Goal: Task Accomplishment & Management: Manage account settings

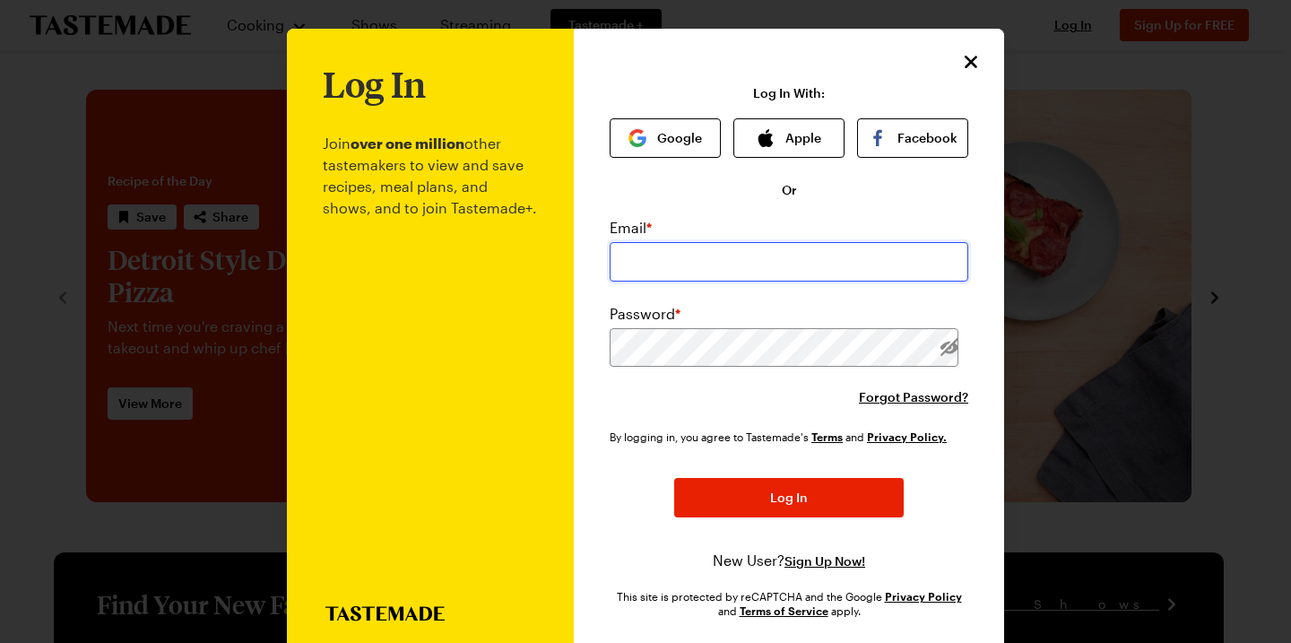
click at [822, 273] on input "email" at bounding box center [789, 261] width 359 height 39
type input "[EMAIL_ADDRESS][DOMAIN_NAME]"
click at [750, 369] on div "Email * [EMAIL_ADDRESS][DOMAIN_NAME] Password * Forgot Password?" at bounding box center [789, 311] width 359 height 189
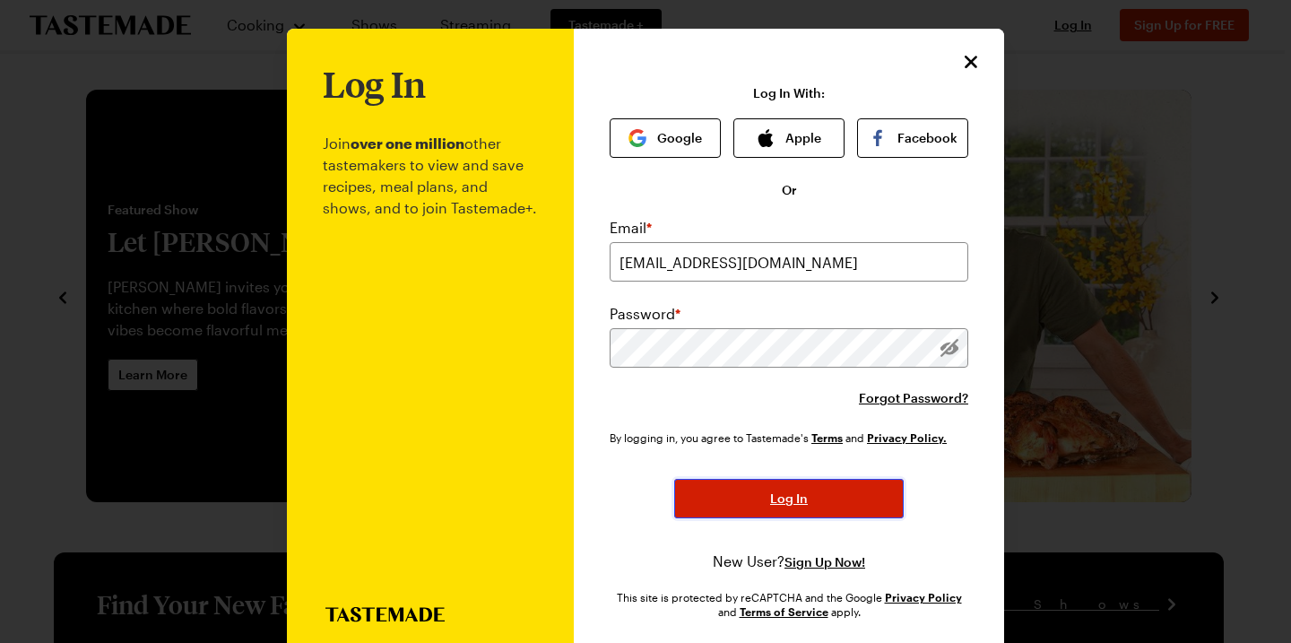
click at [720, 488] on button "Log In" at bounding box center [789, 498] width 230 height 39
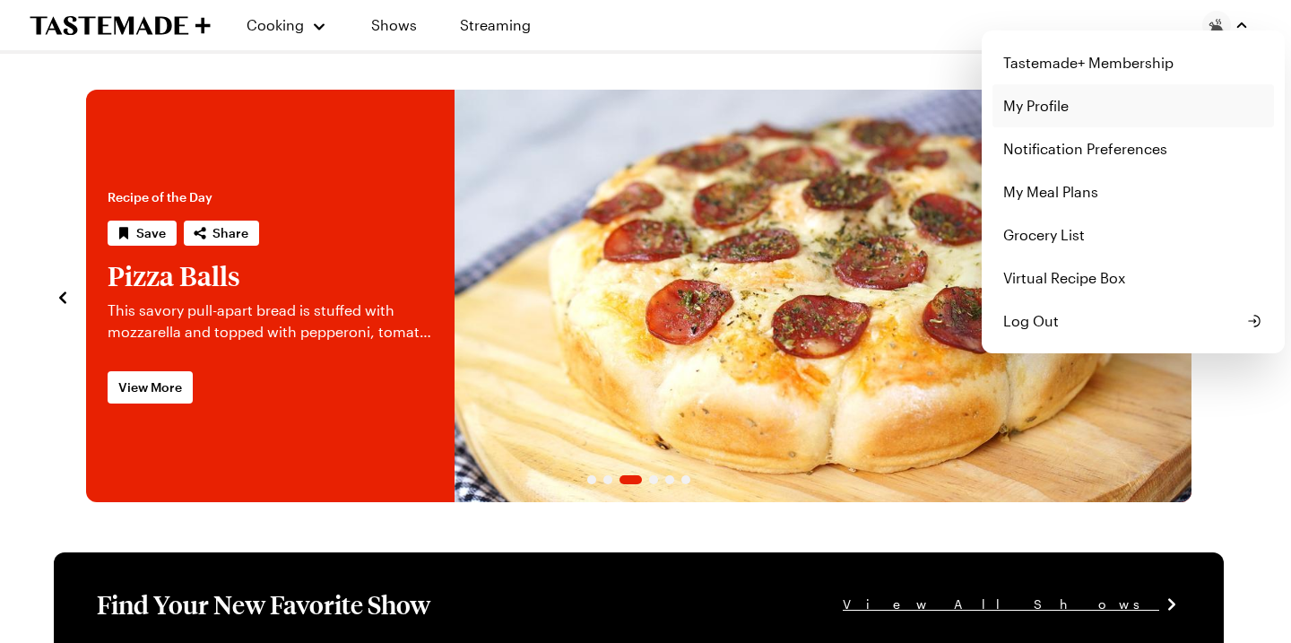
click at [1040, 103] on link "My Profile" at bounding box center [1134, 105] width 282 height 43
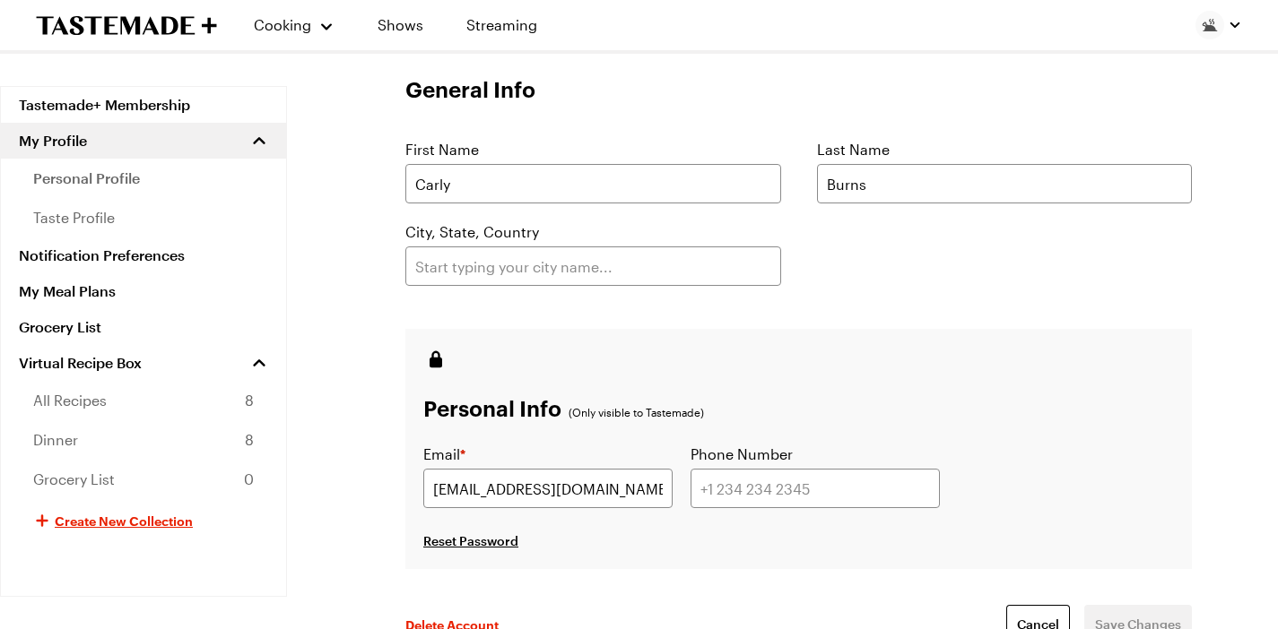
scroll to position [164, 0]
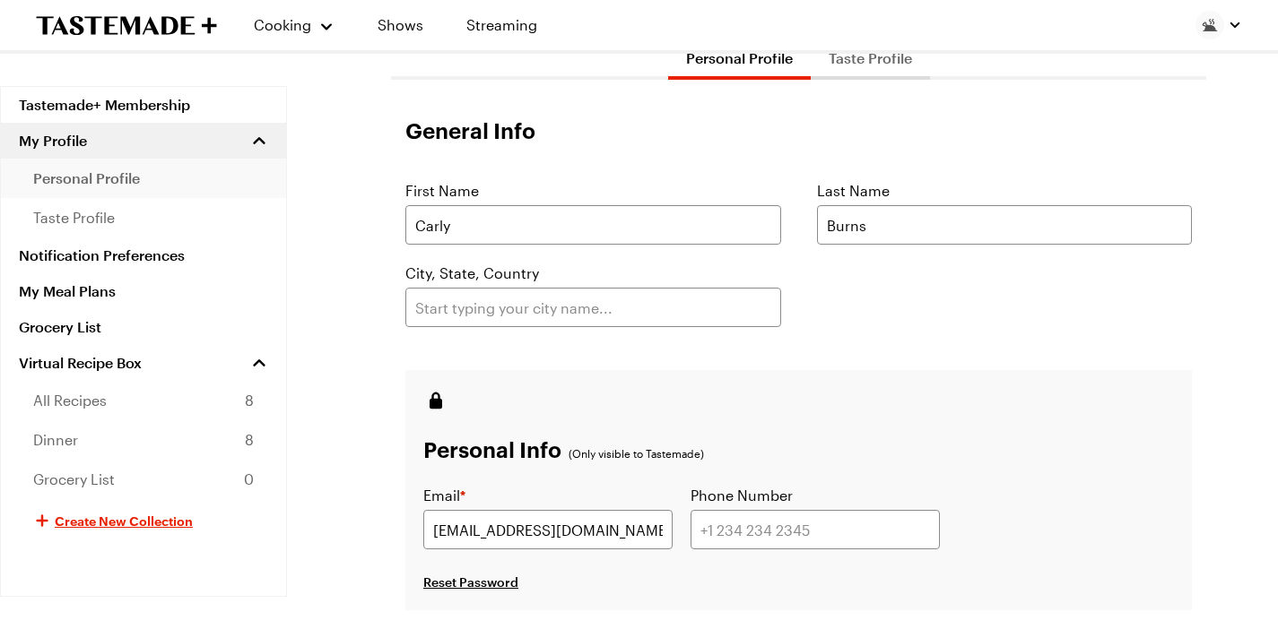
click at [126, 179] on span "personal profile" at bounding box center [86, 179] width 107 height 22
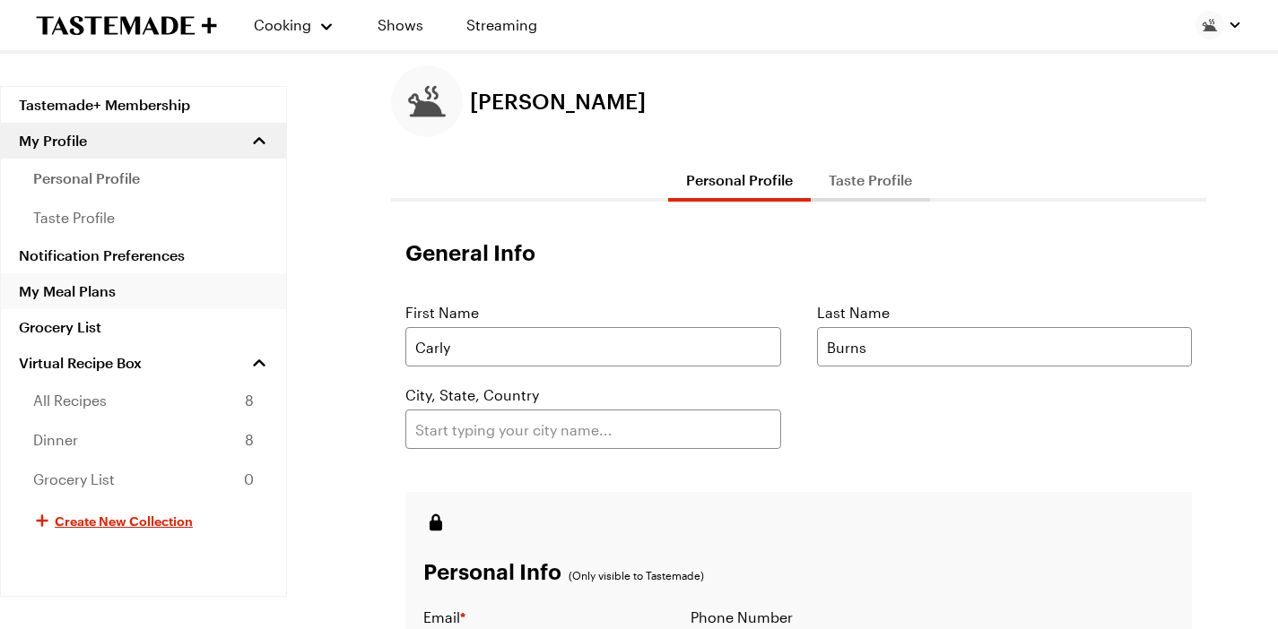
scroll to position [0, 3]
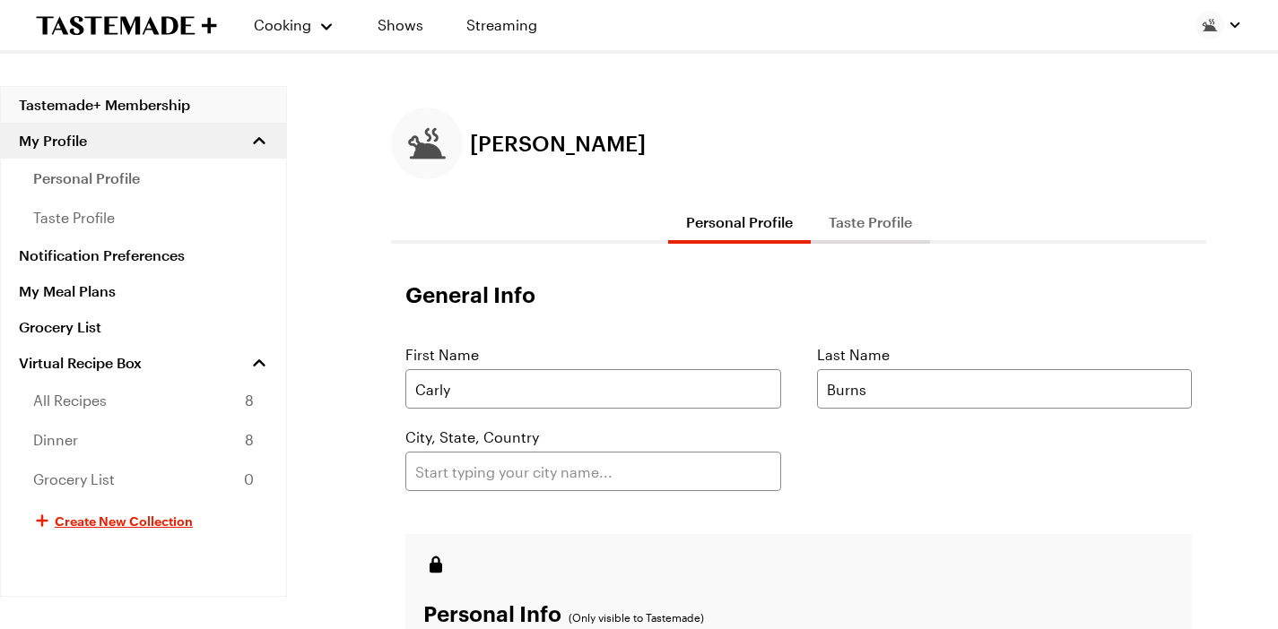
click at [138, 98] on link "Tastemade+ Membership" at bounding box center [143, 105] width 285 height 36
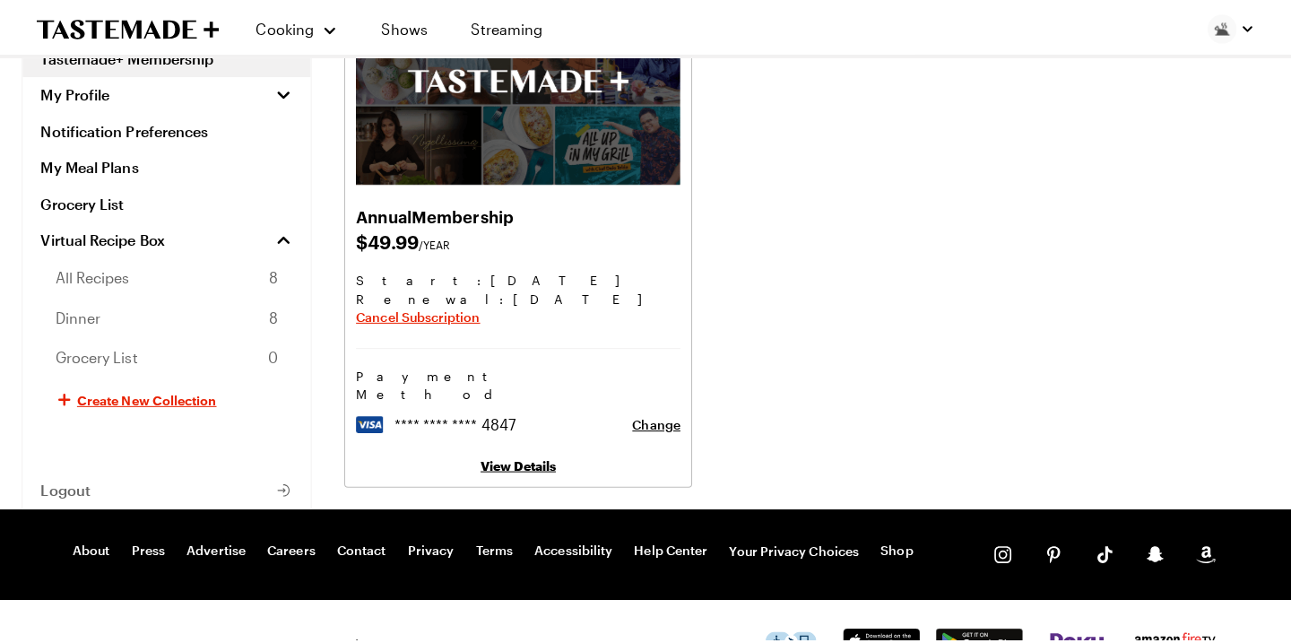
scroll to position [190, 0]
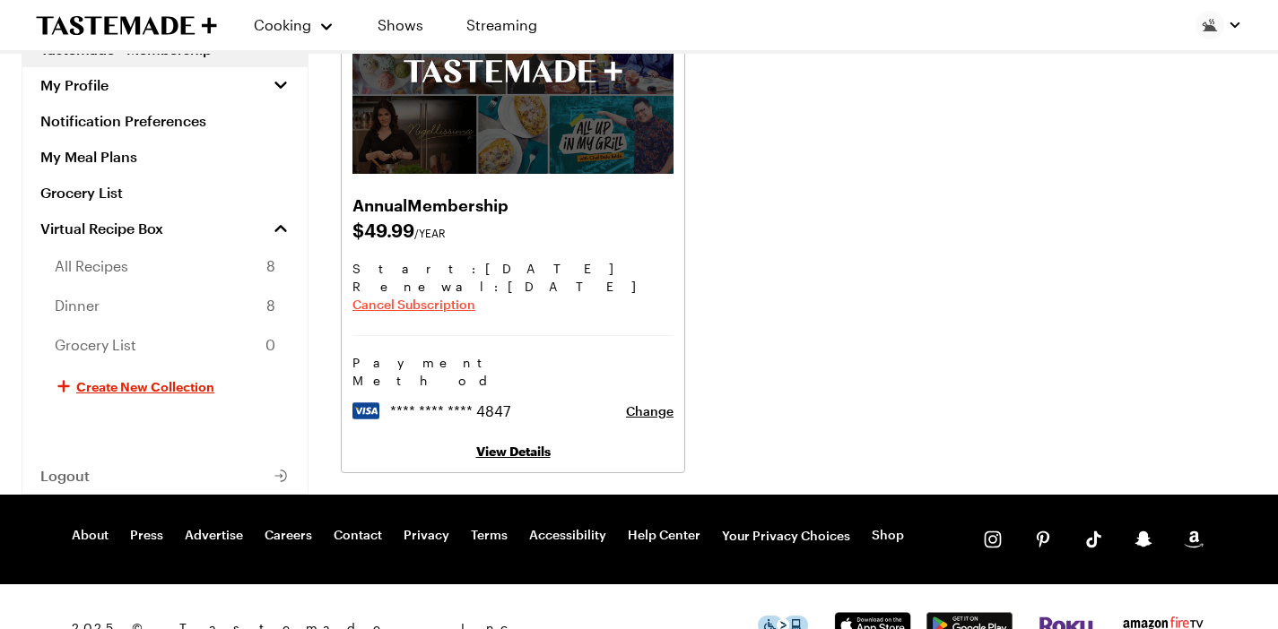
click at [444, 308] on span "Cancel Subscription" at bounding box center [413, 305] width 123 height 18
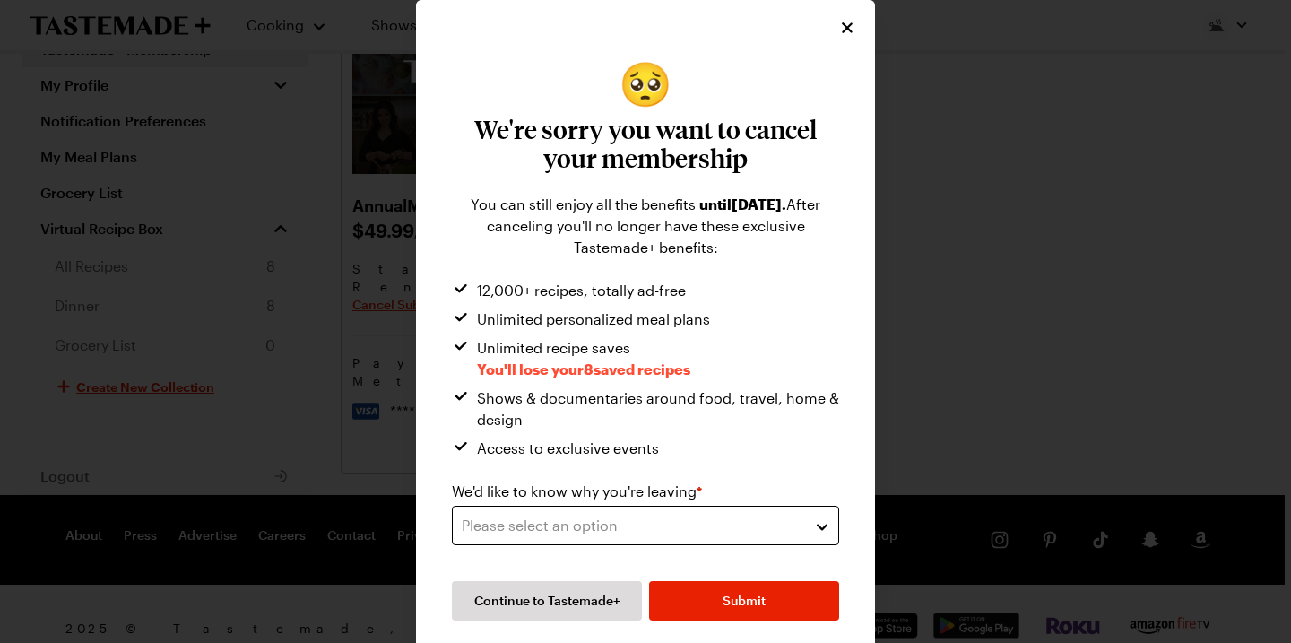
click at [744, 521] on div "Please select an option" at bounding box center [632, 526] width 341 height 22
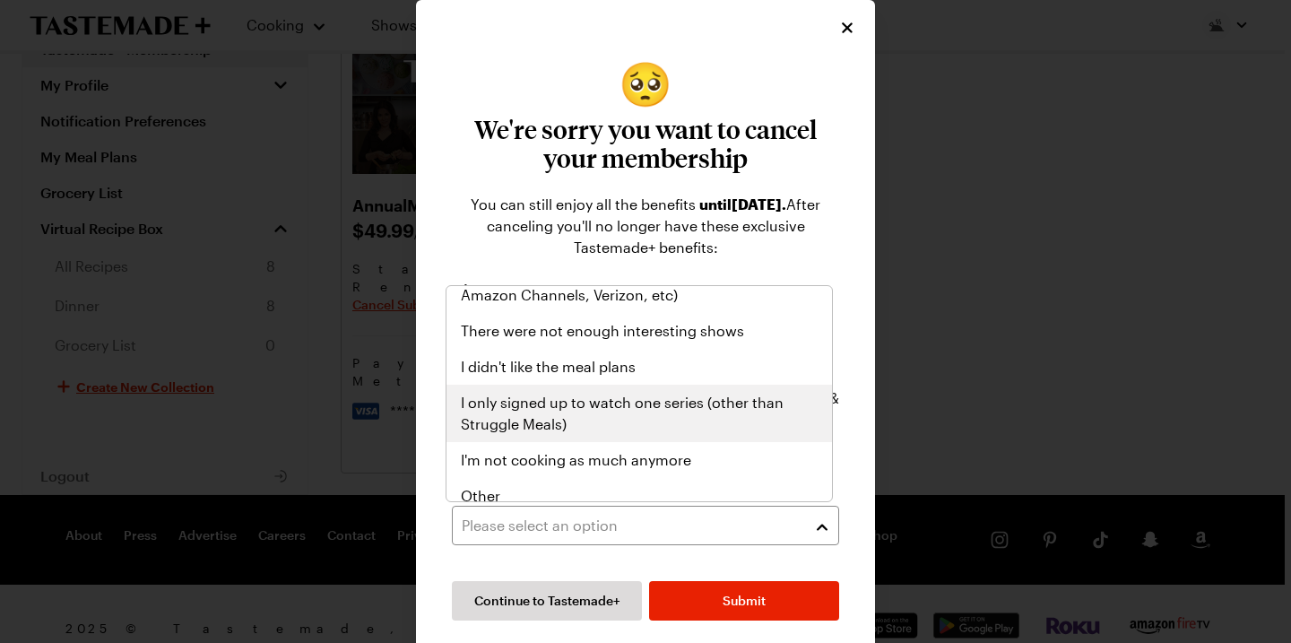
scroll to position [208, 0]
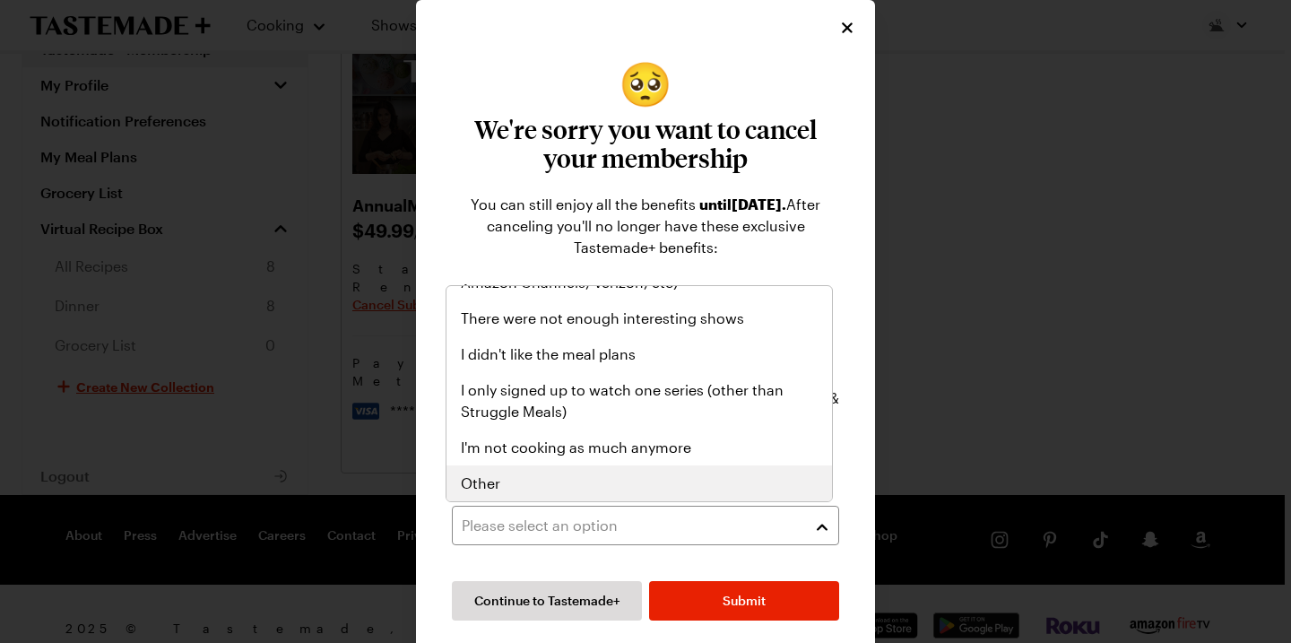
click at [677, 490] on div "Other" at bounding box center [639, 484] width 357 height 22
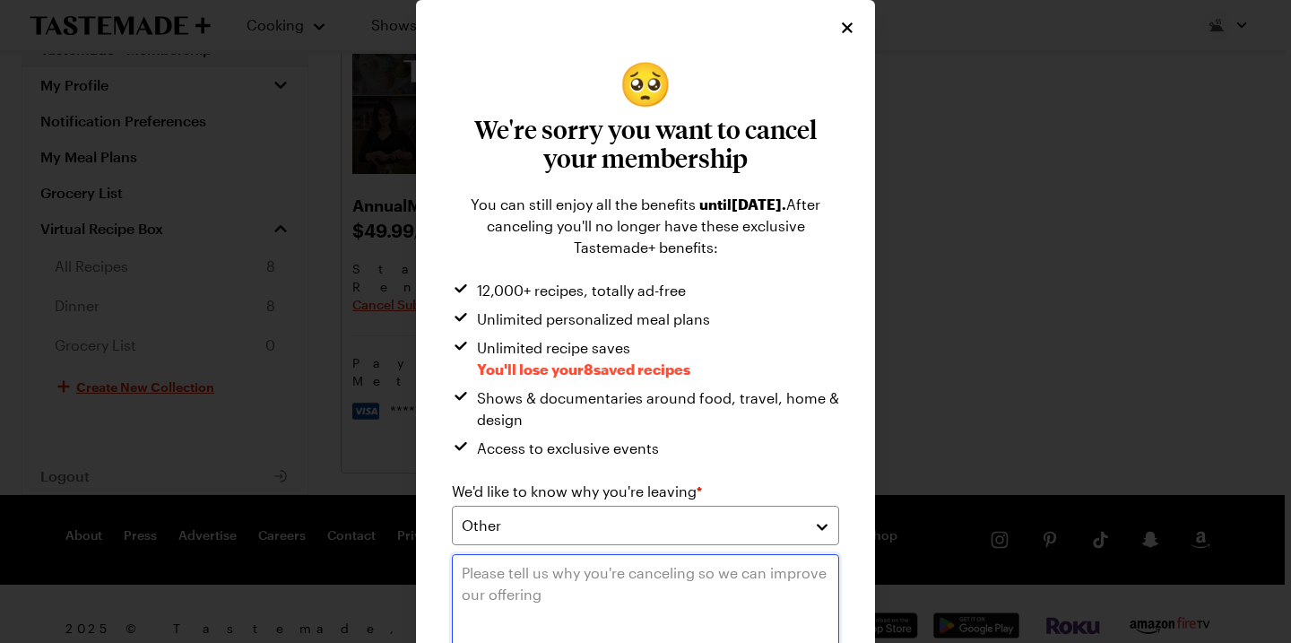
click at [594, 588] on textarea at bounding box center [645, 616] width 387 height 124
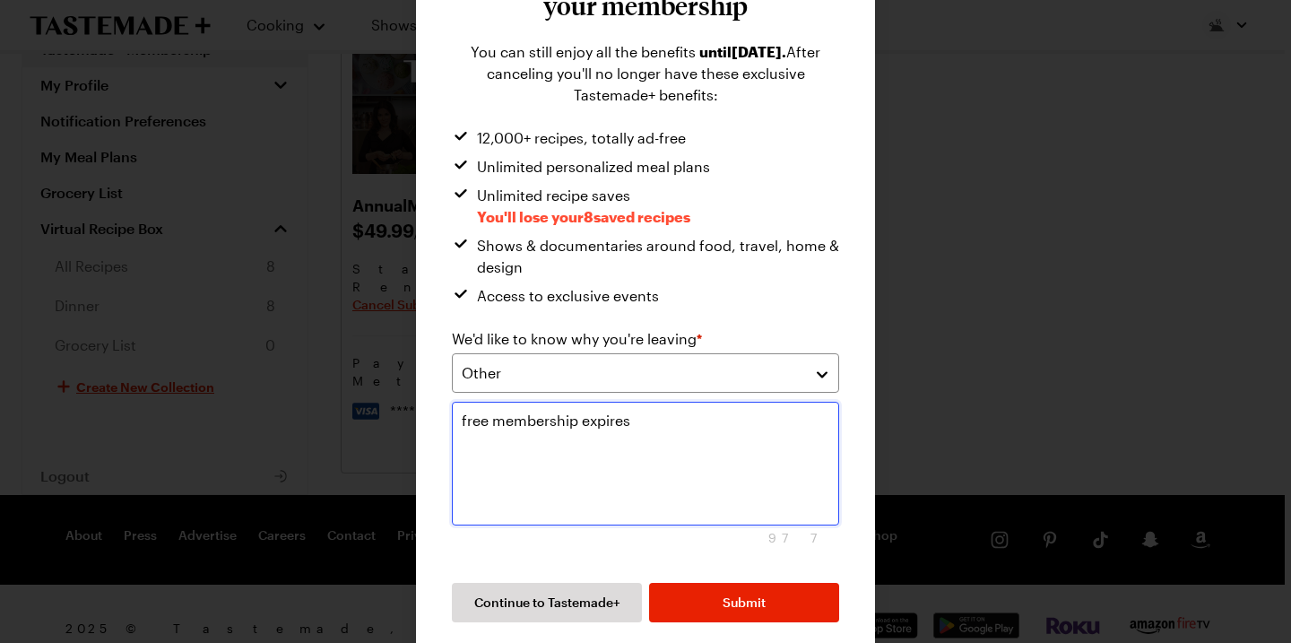
scroll to position [160, 0]
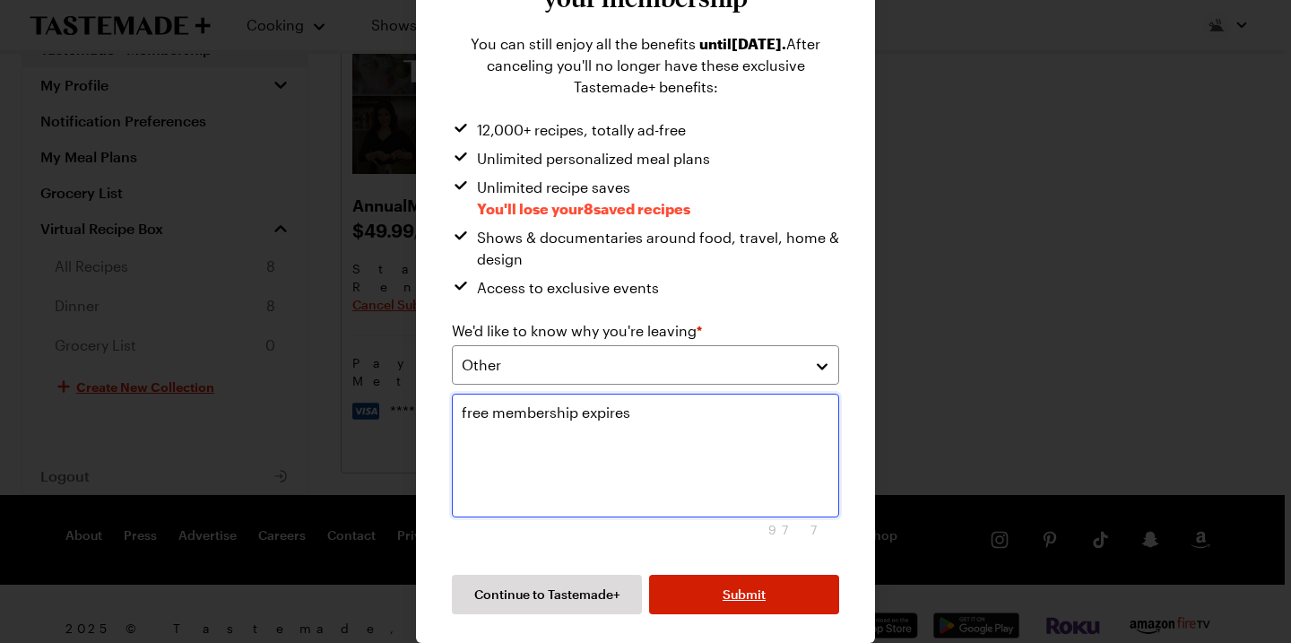
type textarea "free membership expires"
click at [680, 595] on button "Submit" at bounding box center [744, 594] width 190 height 39
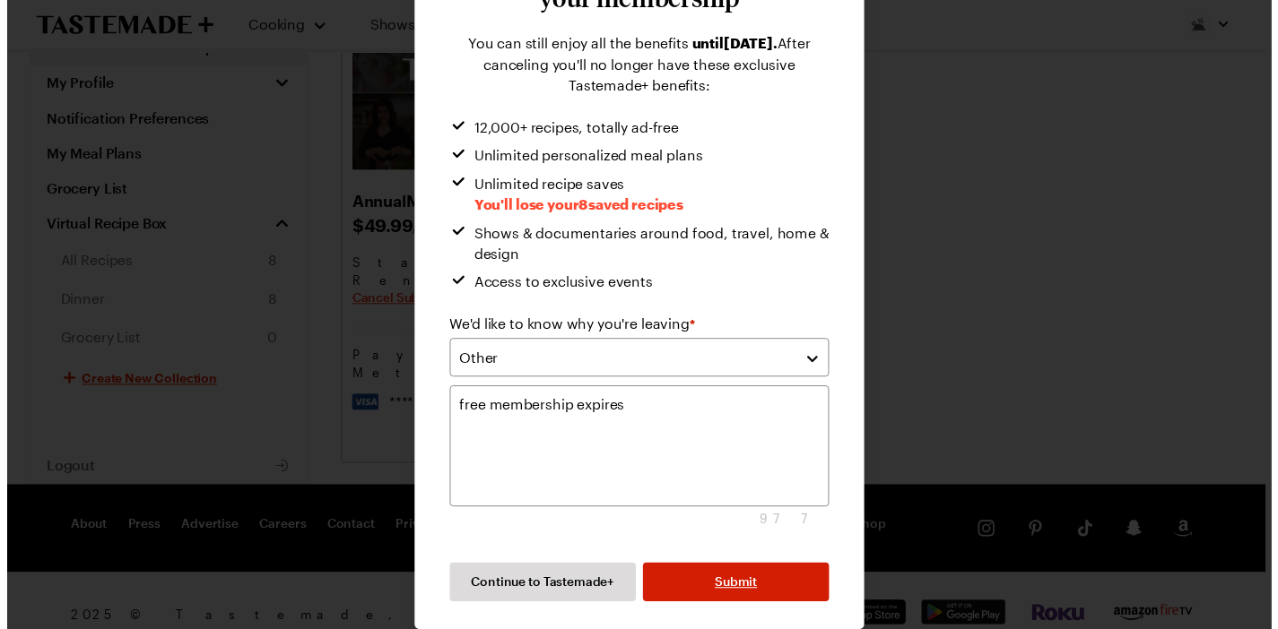
scroll to position [0, 0]
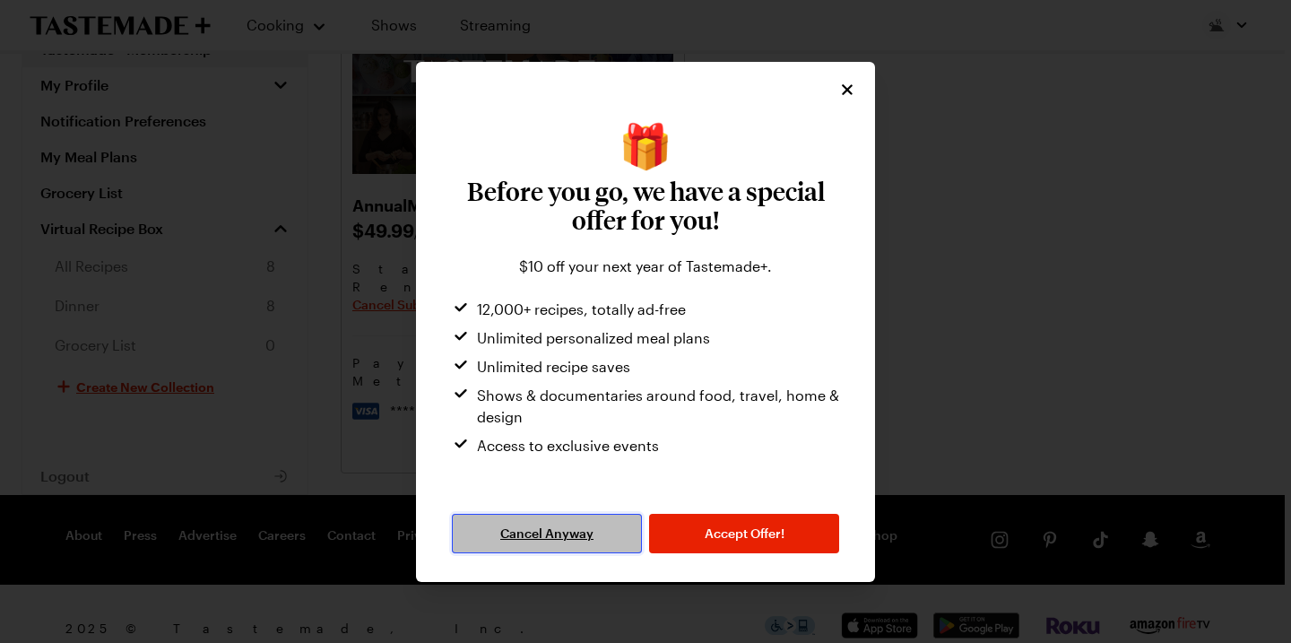
click at [596, 531] on button "Cancel Anyway" at bounding box center [547, 533] width 190 height 39
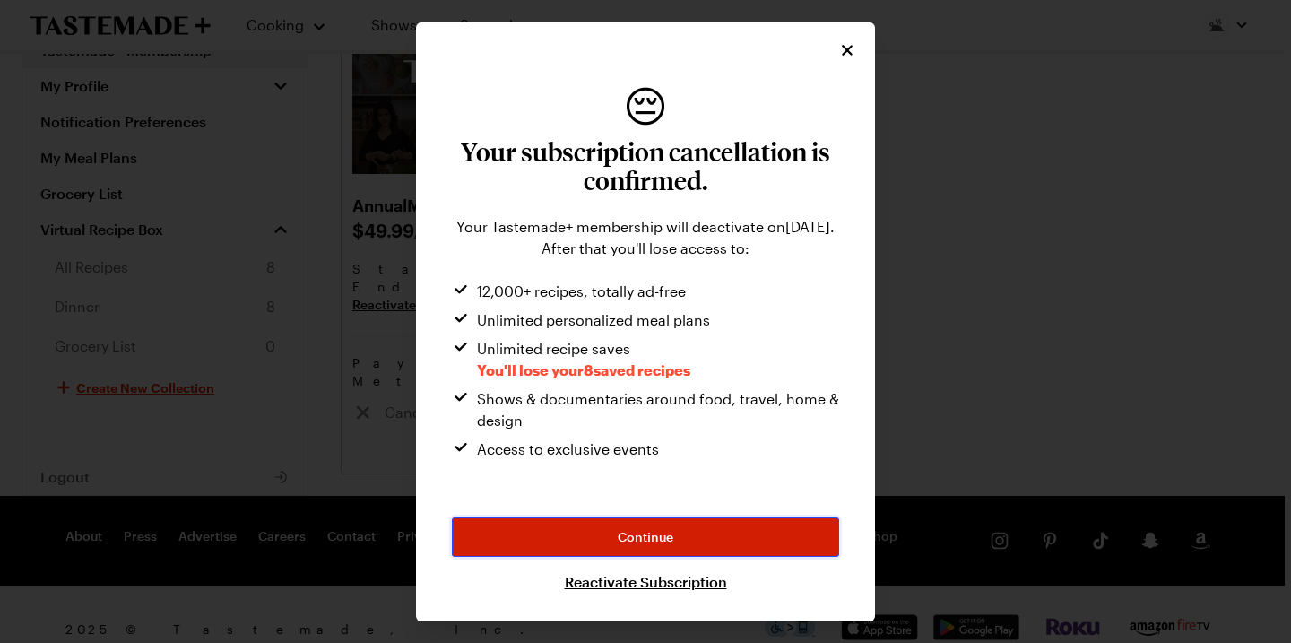
click at [620, 536] on span "Continue" at bounding box center [646, 537] width 56 height 18
